Goal: Feedback & Contribution: Submit feedback/report problem

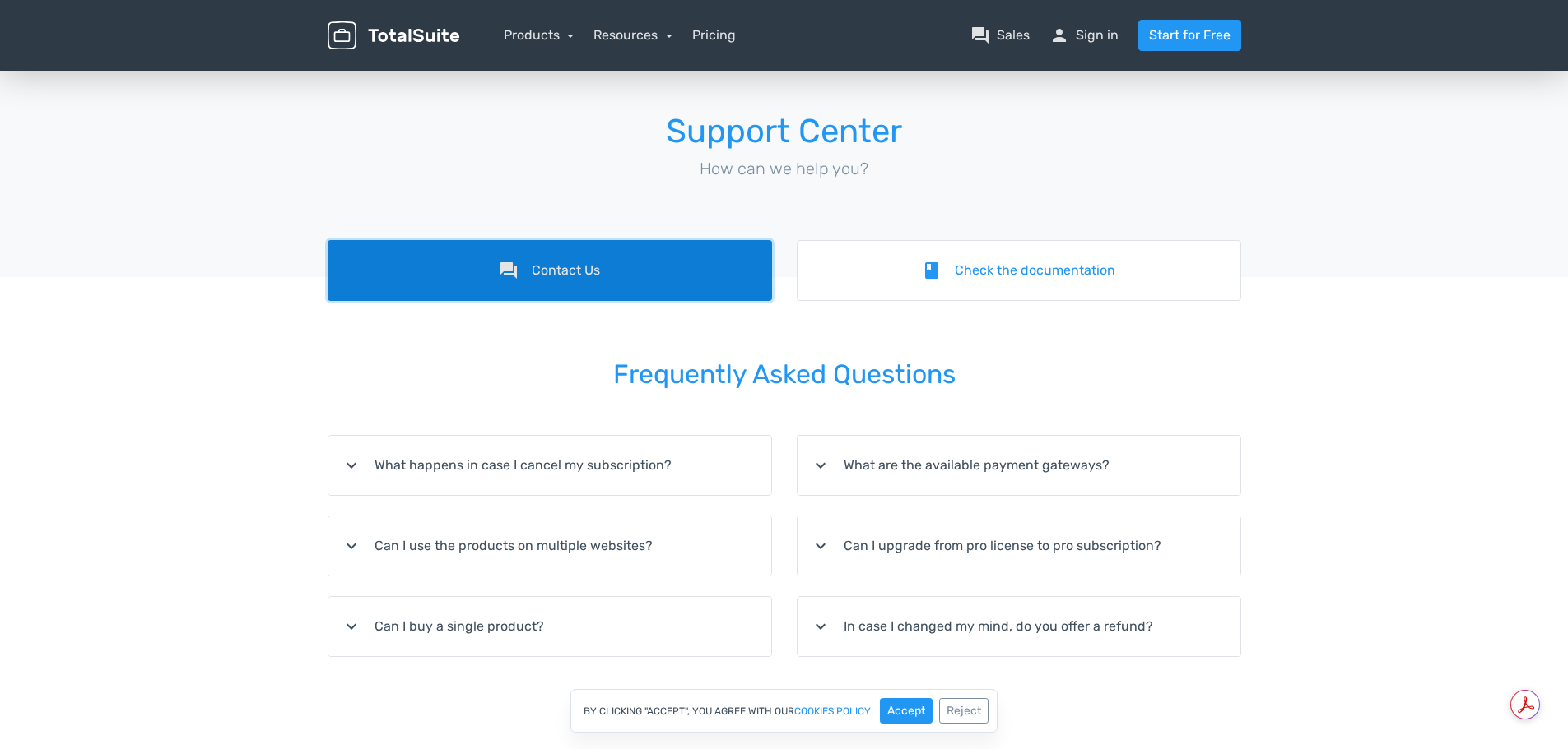
click at [661, 270] on link "forum Contact Us" at bounding box center [550, 270] width 445 height 61
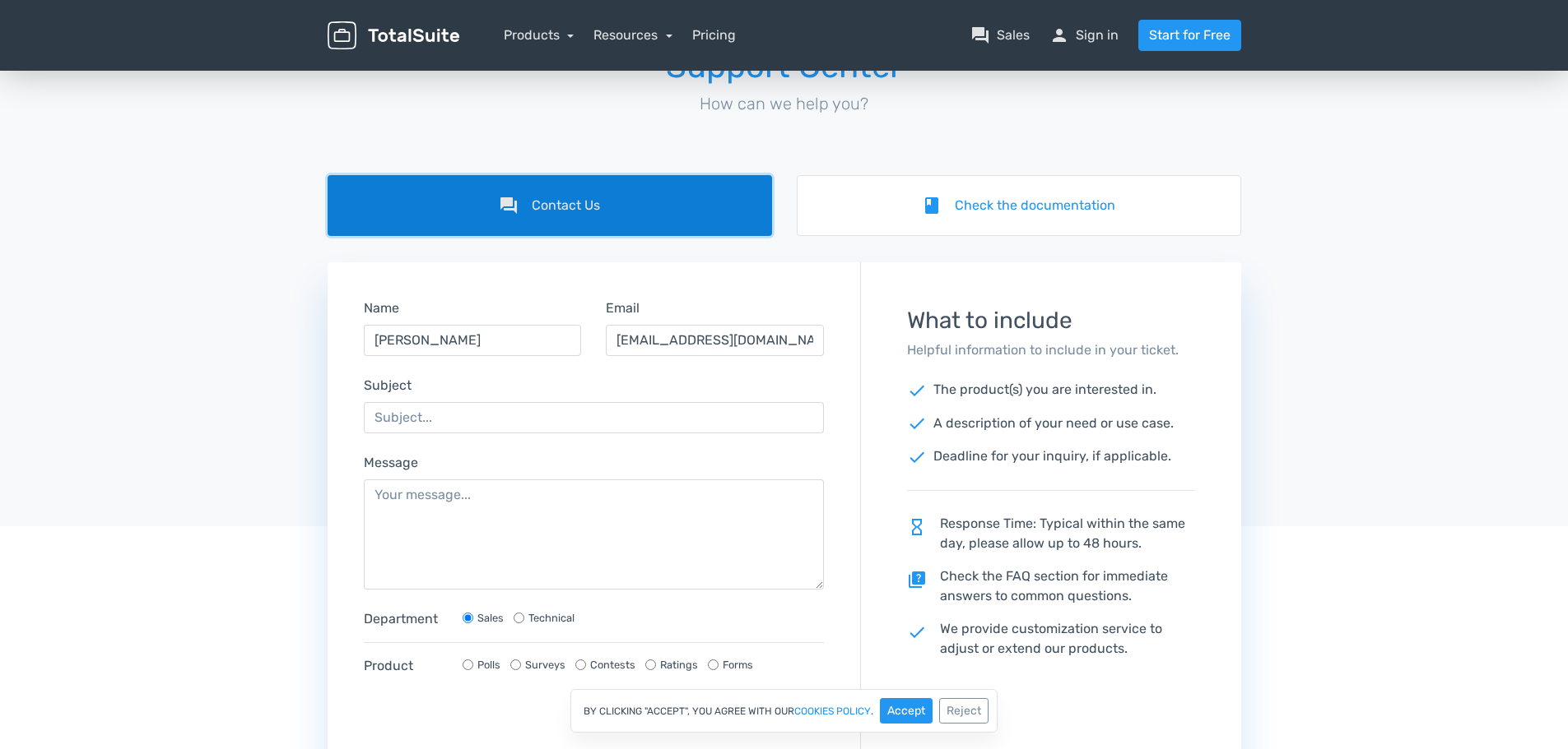
scroll to position [164, 0]
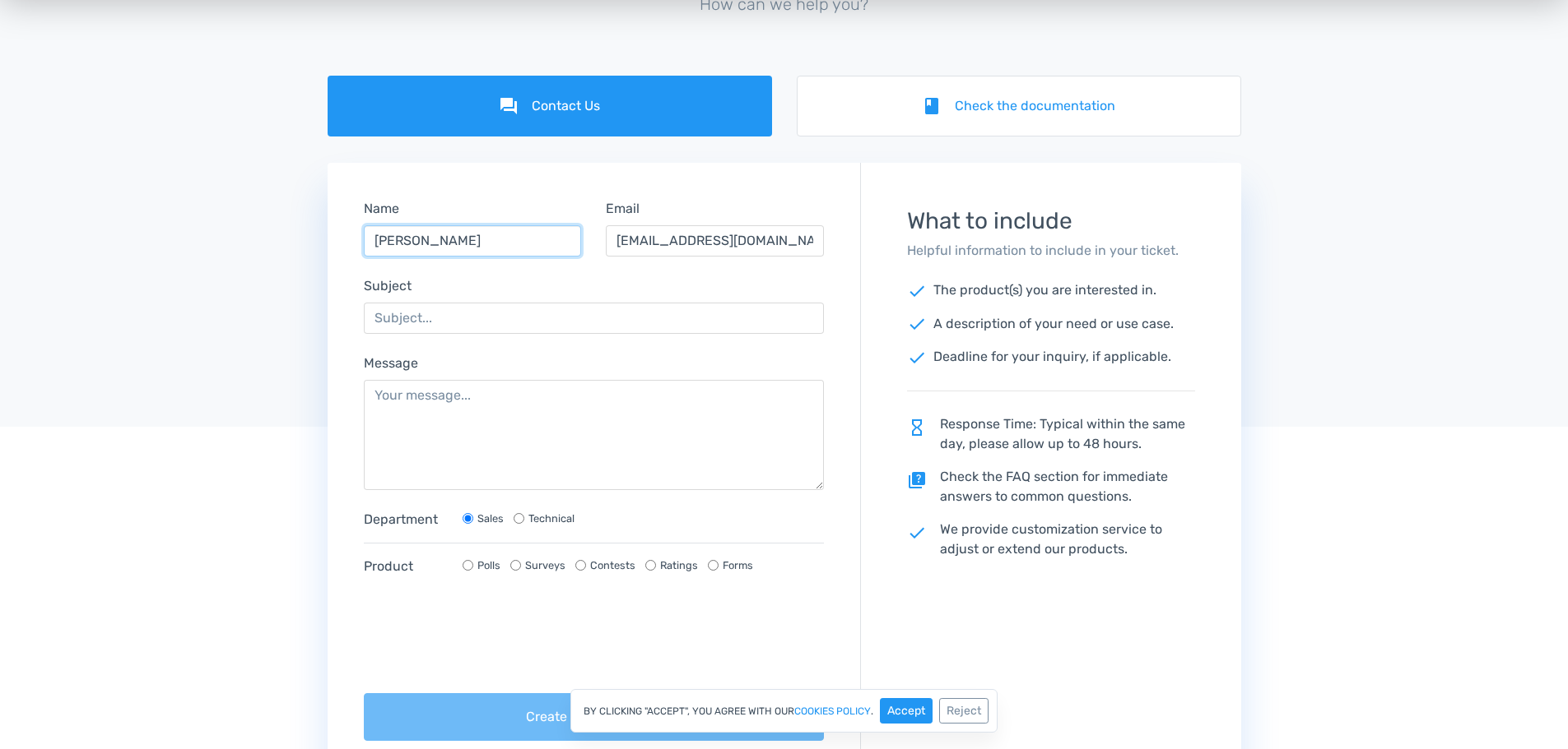
click at [468, 248] on input "[PERSON_NAME]" at bounding box center [473, 241] width 218 height 31
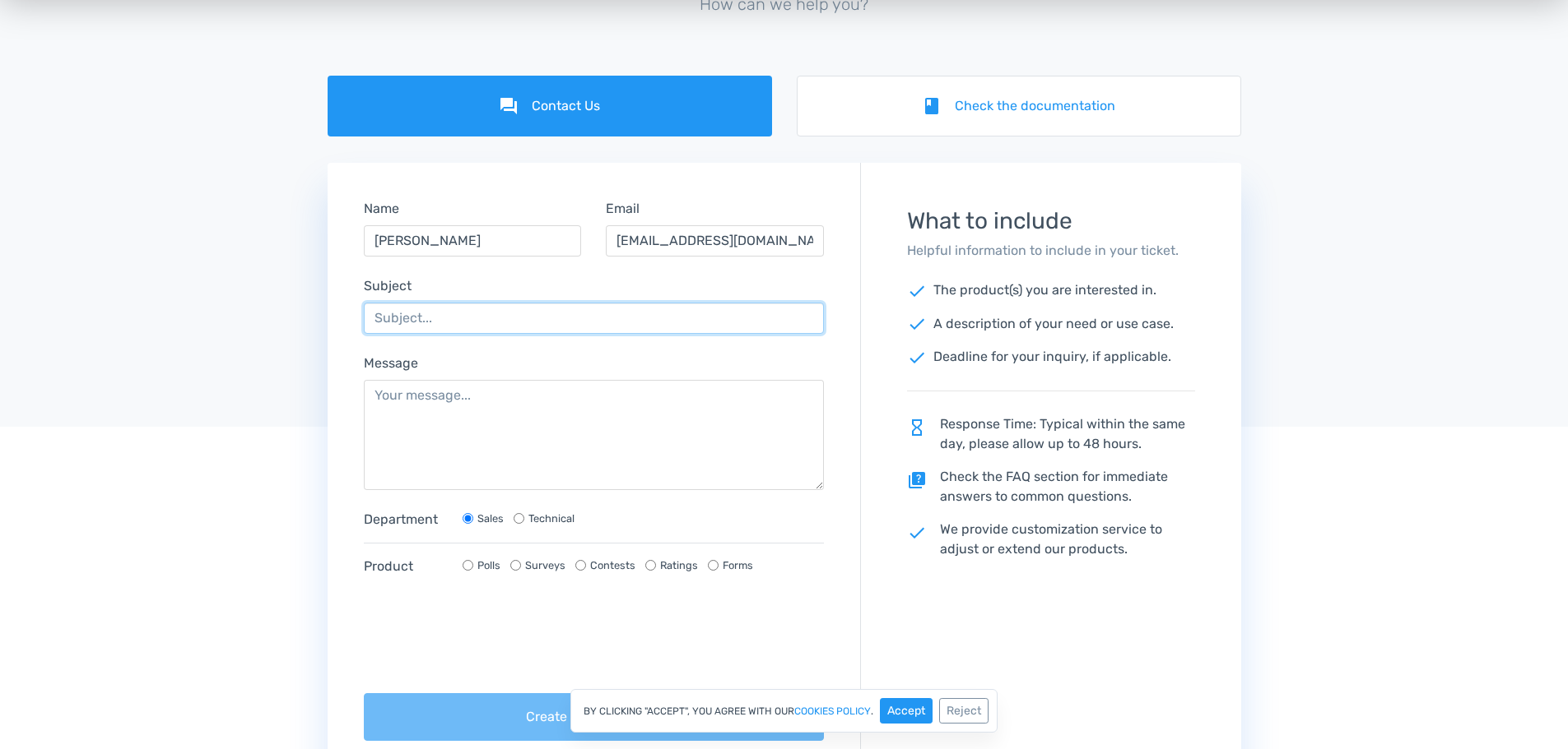
click at [442, 323] on input "Subject" at bounding box center [595, 318] width 461 height 31
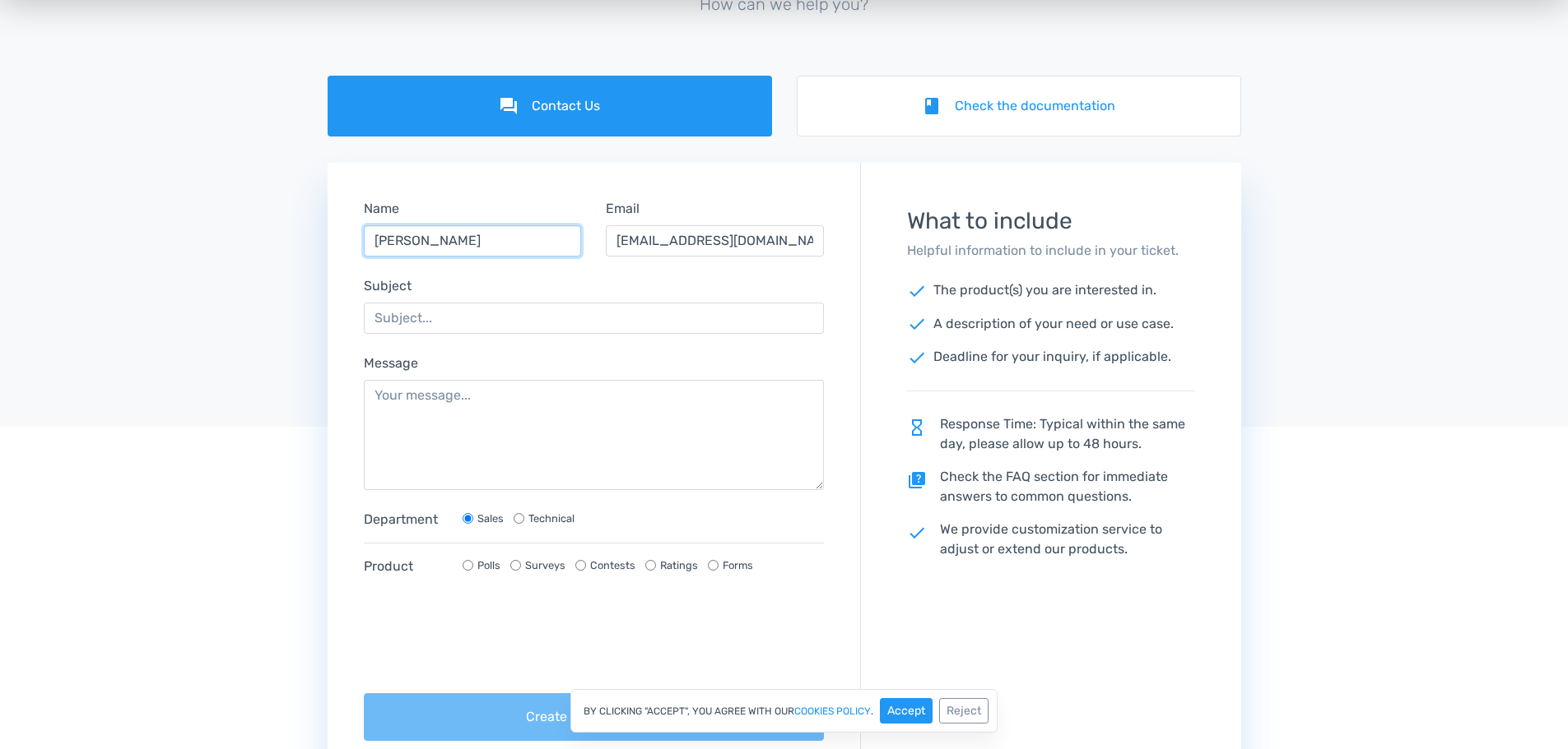
drag, startPoint x: 418, startPoint y: 242, endPoint x: 485, endPoint y: 246, distance: 67.1
click at [485, 246] on input "[PERSON_NAME]" at bounding box center [473, 241] width 218 height 31
type input "Ashwin"
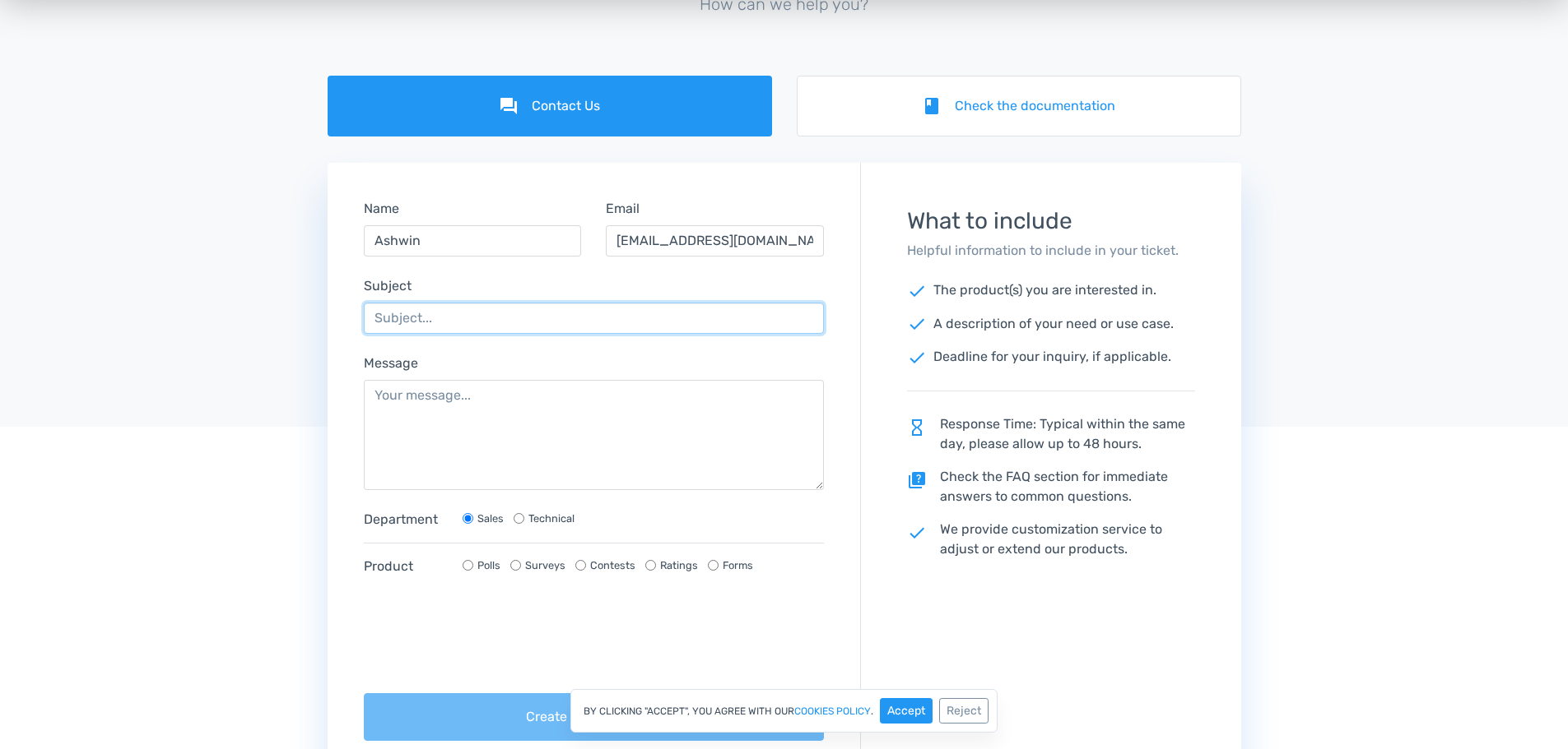
click at [420, 308] on input "Subject" at bounding box center [595, 318] width 461 height 31
type input "Colour of the X to close the image pop-up window"
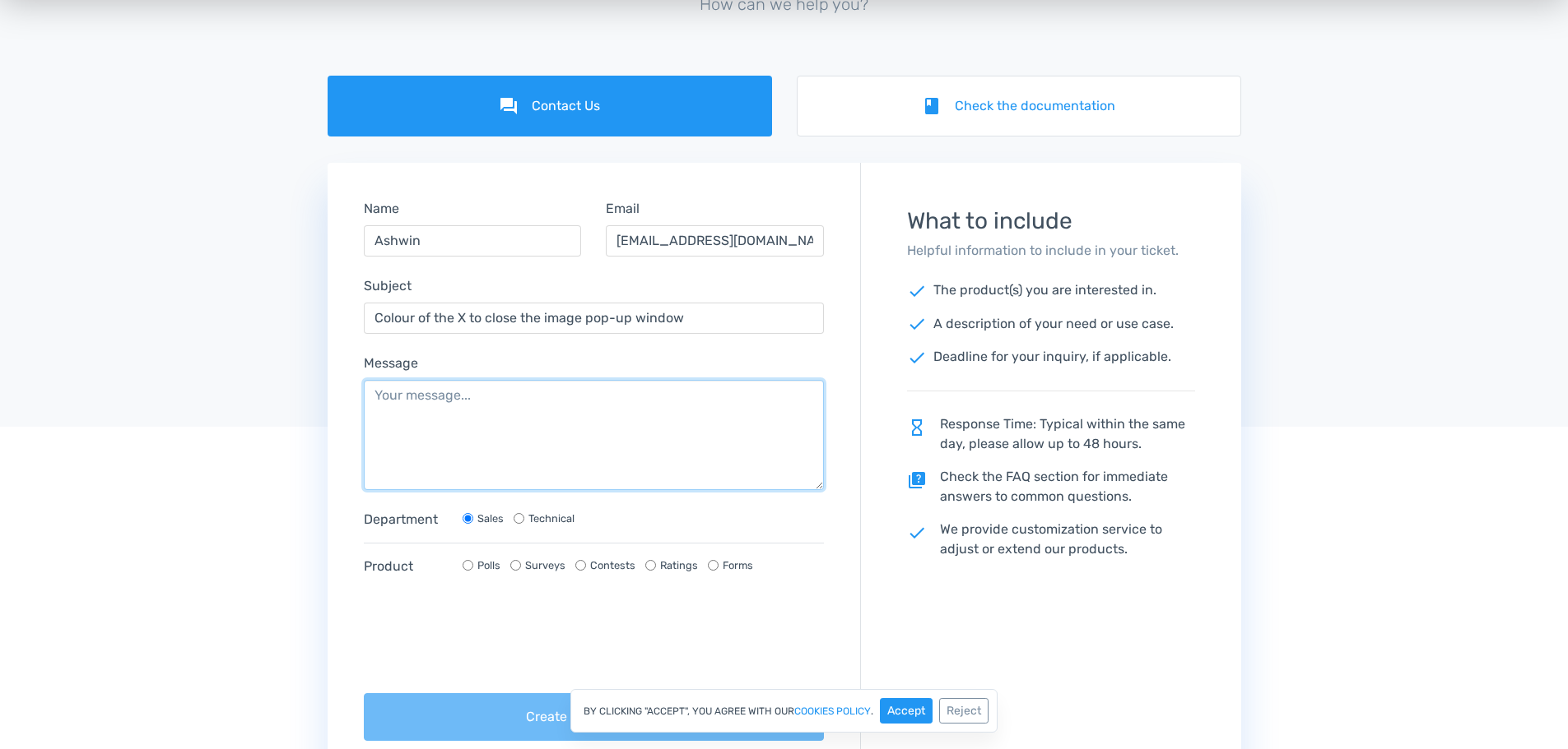
click at [492, 424] on textarea "Message" at bounding box center [595, 435] width 461 height 110
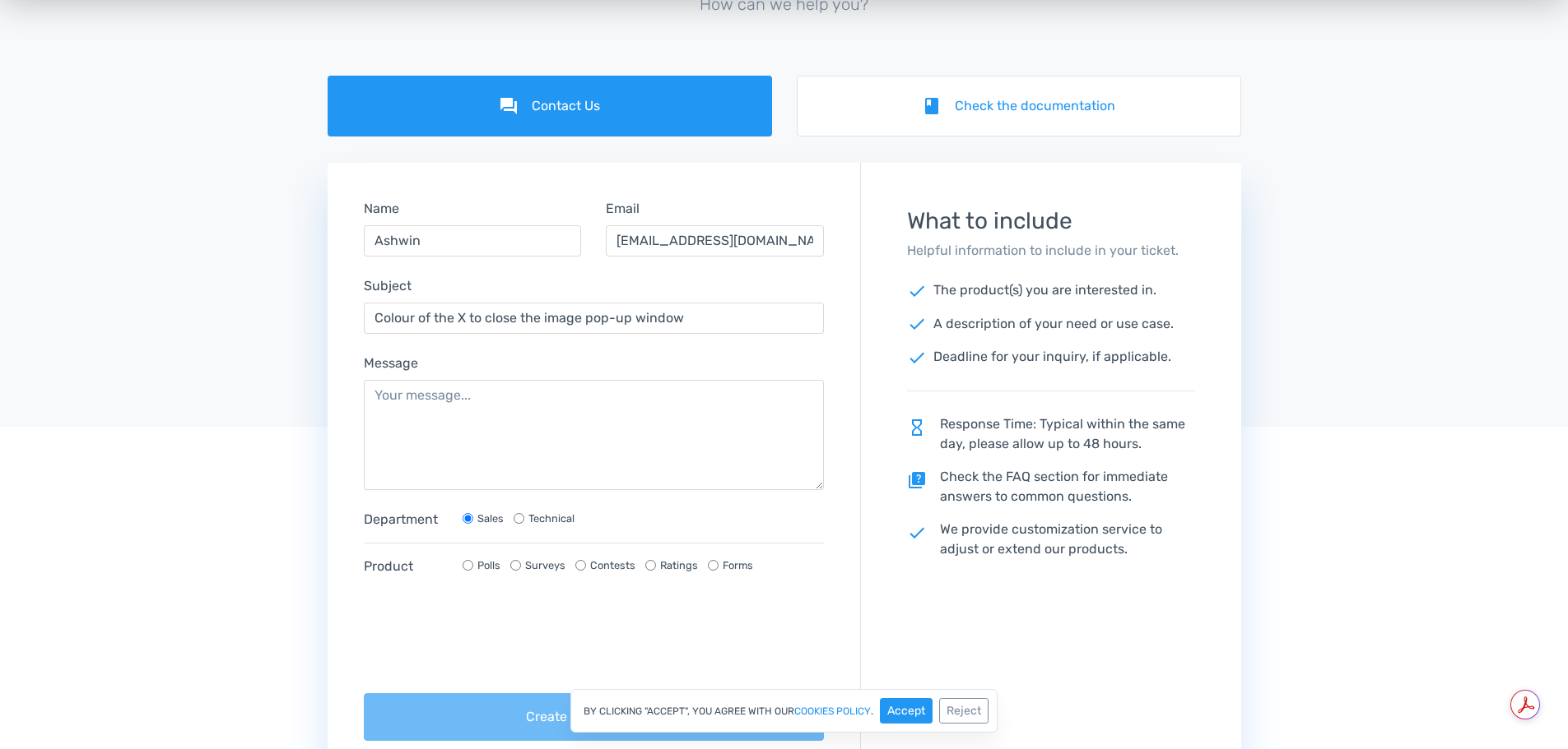
click at [471, 560] on input "Polls" at bounding box center [467, 565] width 11 height 11
radio input "true"
click at [520, 517] on input "Technical" at bounding box center [519, 518] width 11 height 11
radio input "true"
radio input "false"
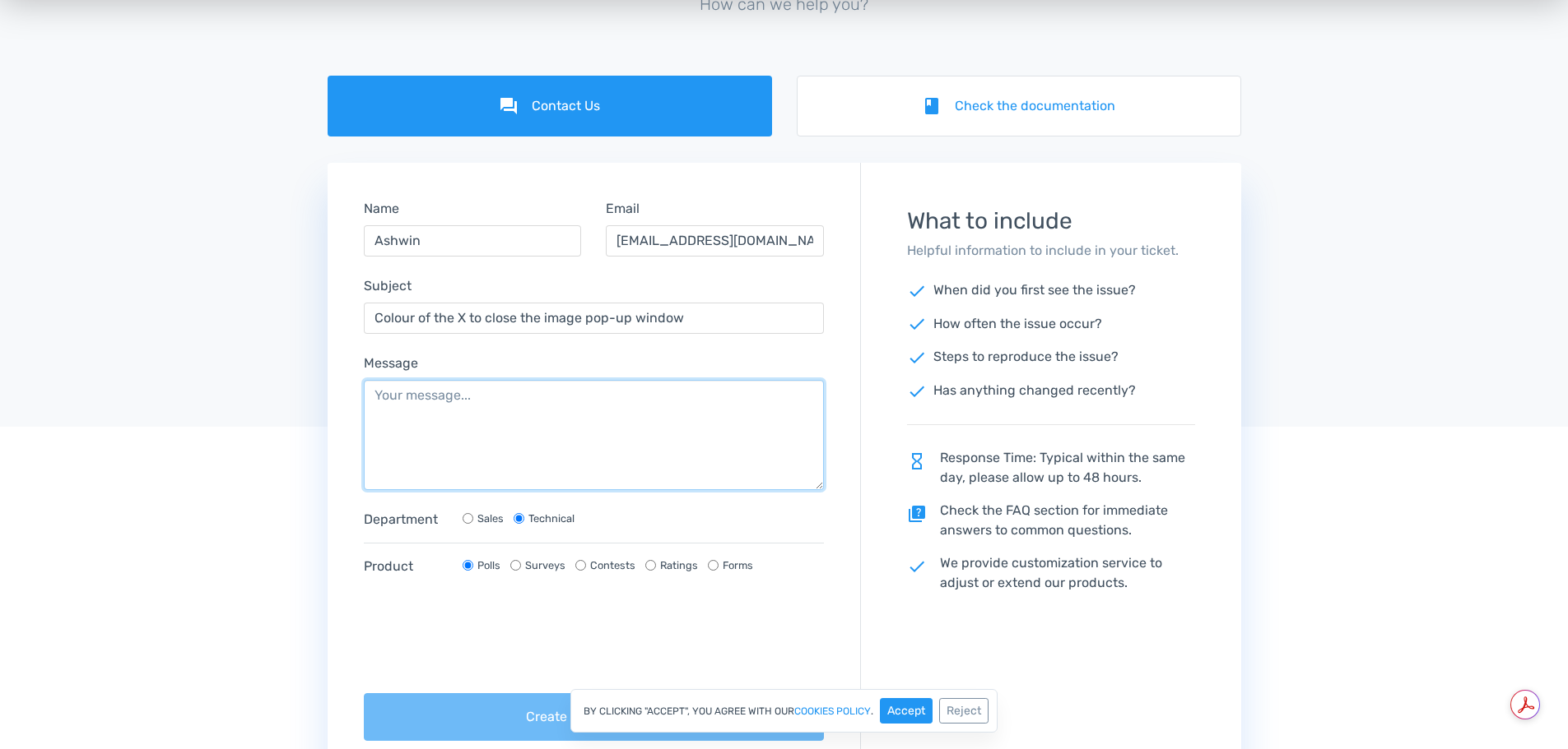
click at [492, 418] on textarea "Message" at bounding box center [595, 435] width 461 height 110
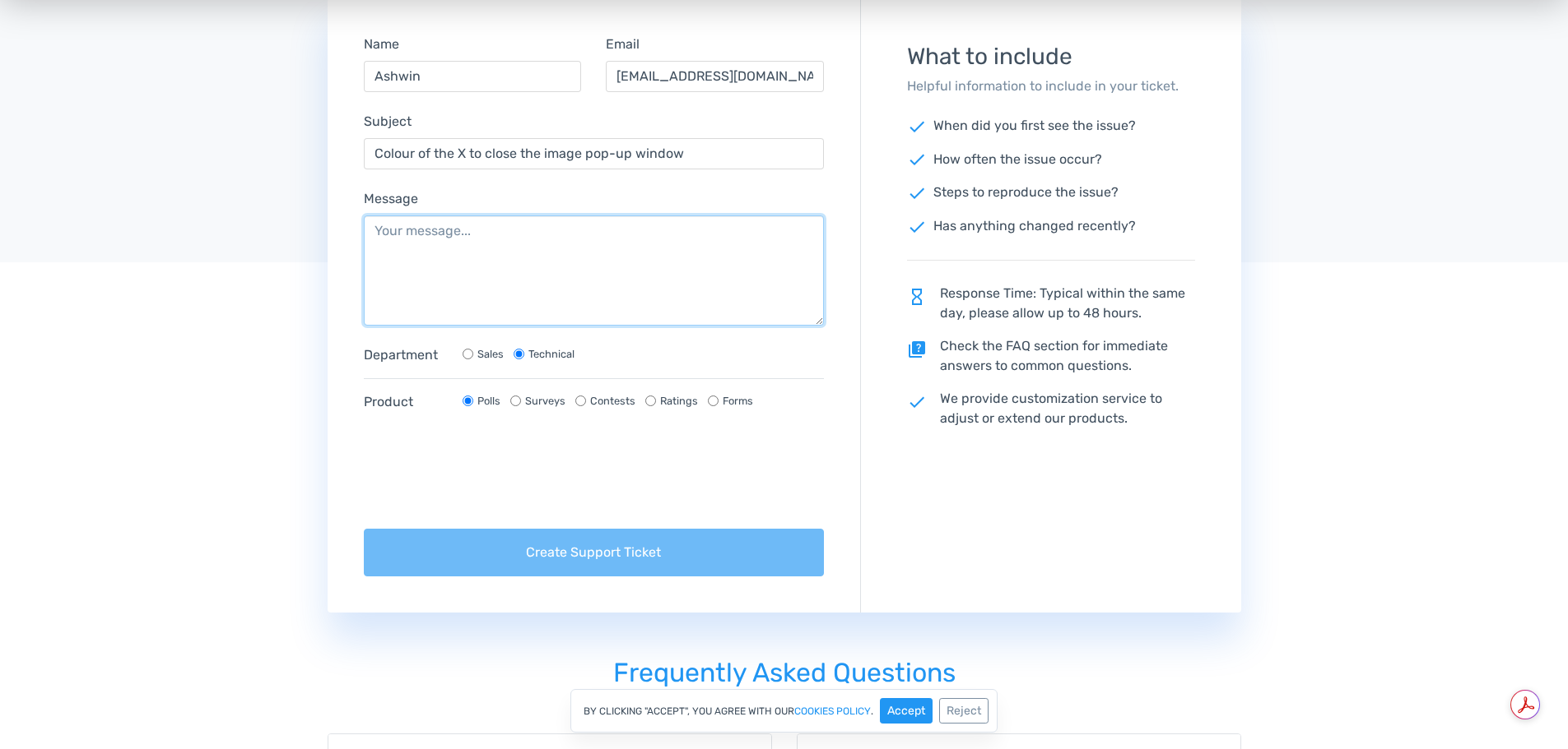
click at [419, 281] on textarea "Message" at bounding box center [595, 270] width 461 height 110
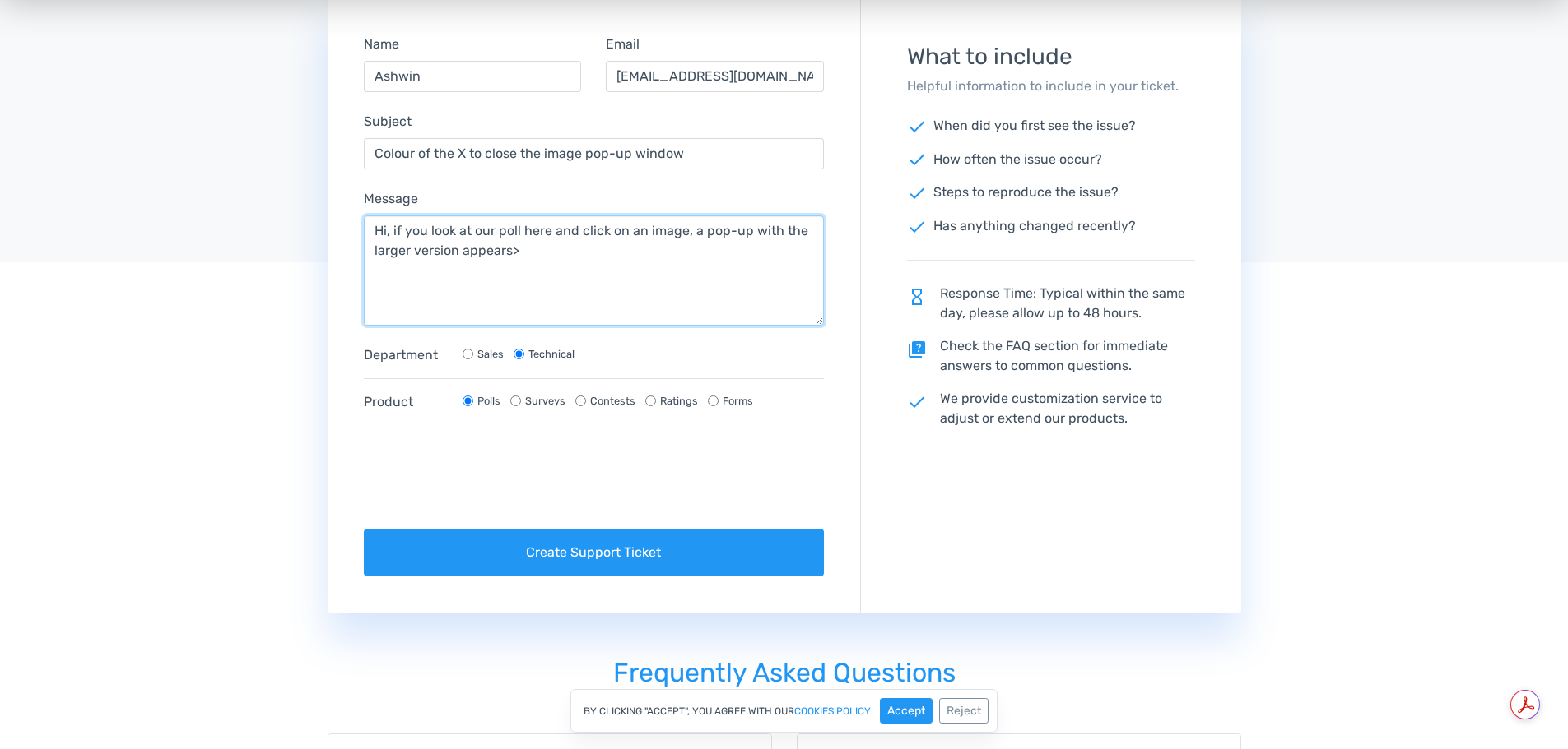
paste textarea "[URL][DOMAIN_NAME]"
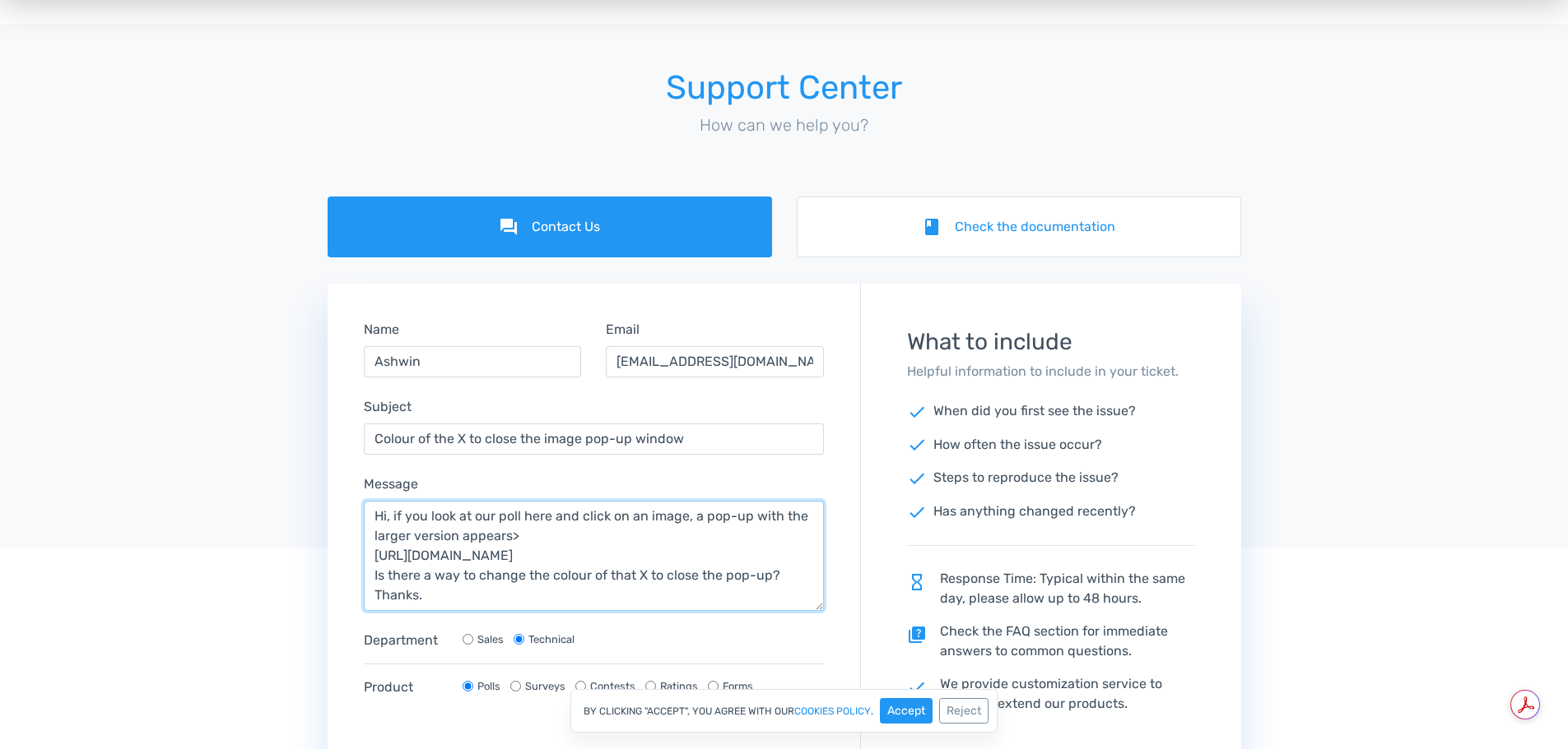
scroll to position [0, 0]
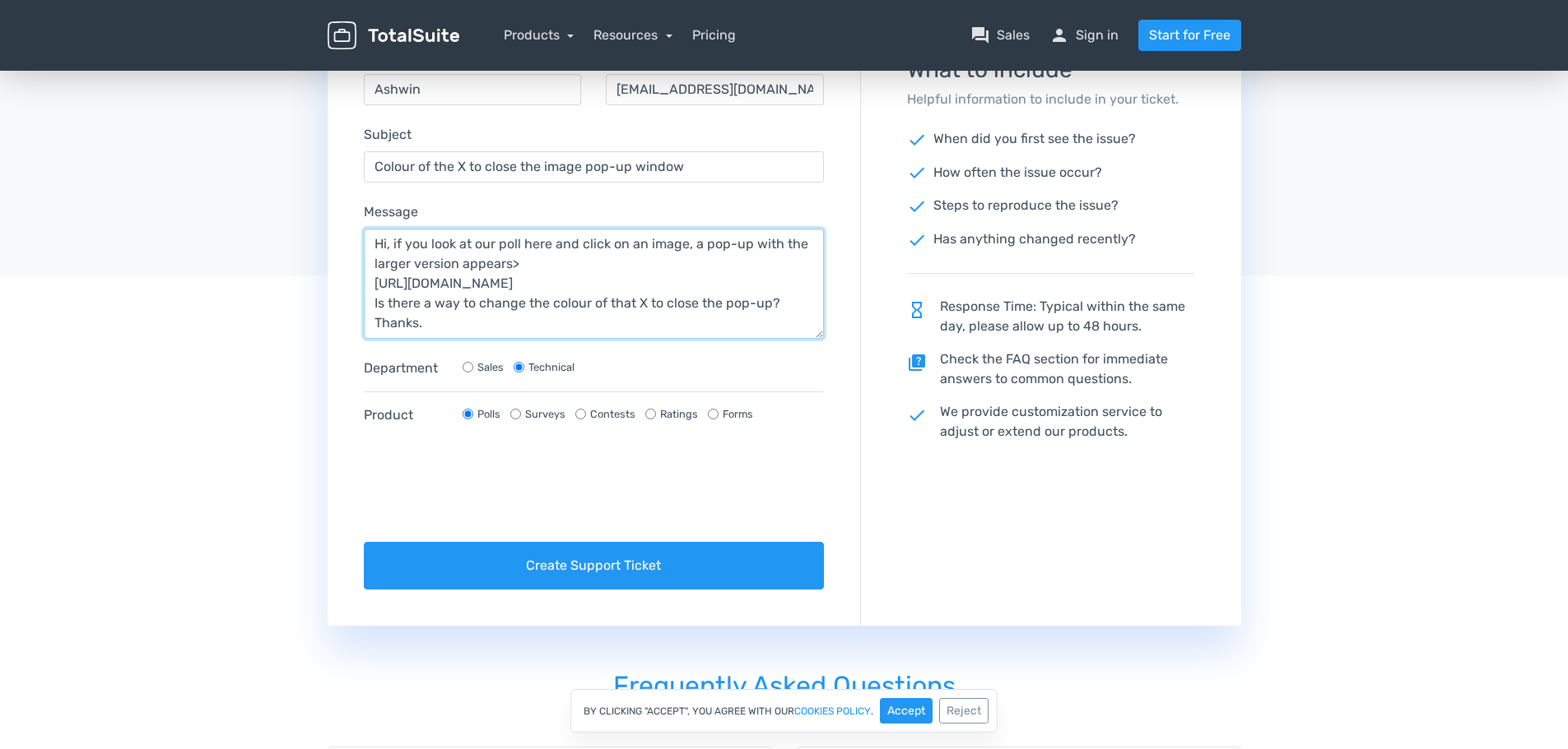
type textarea "Hi, if you look at our poll here and click on an image, a pop-up with the large…"
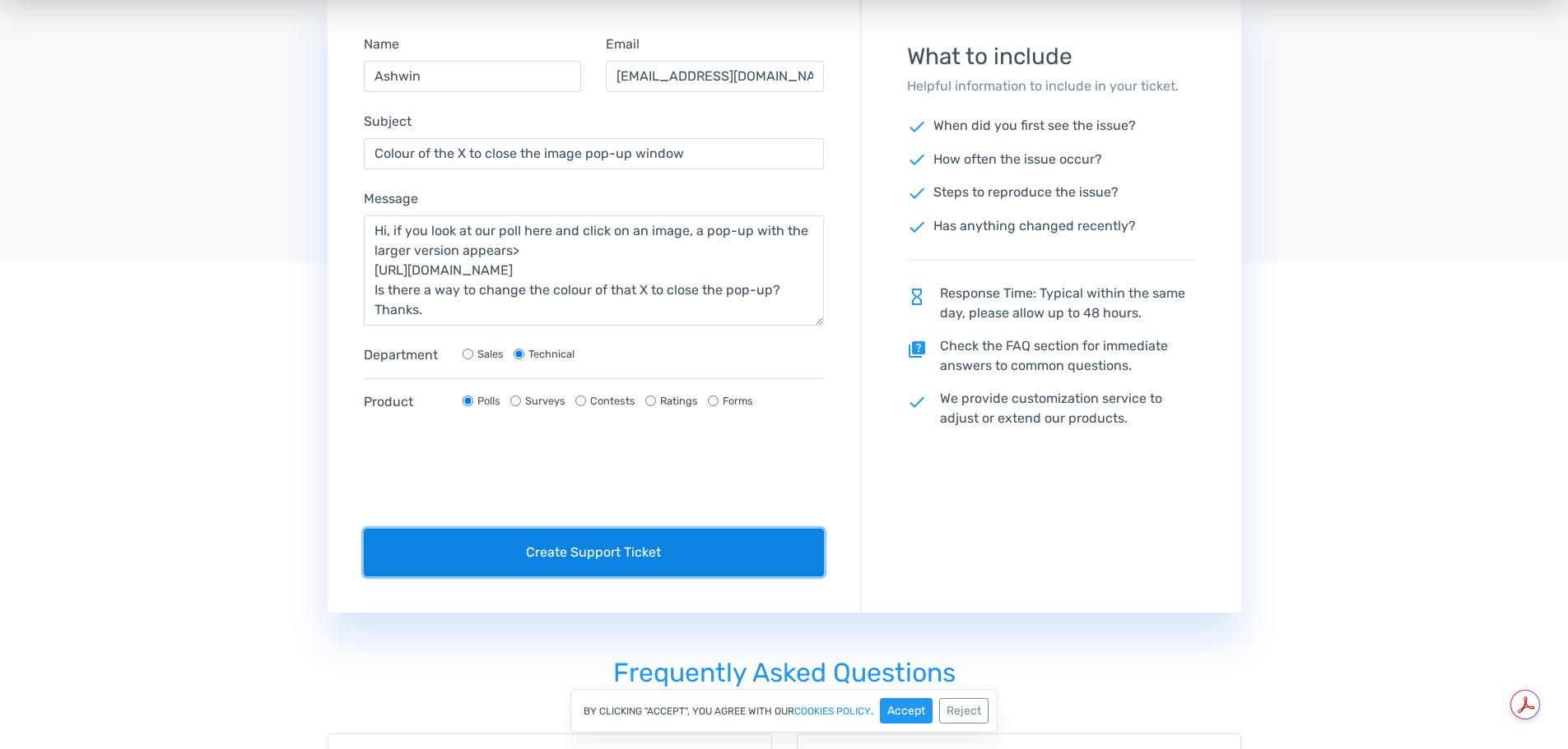
click at [602, 555] on button "Create Support Ticket" at bounding box center [595, 553] width 461 height 48
